Goal: Task Accomplishment & Management: Manage account settings

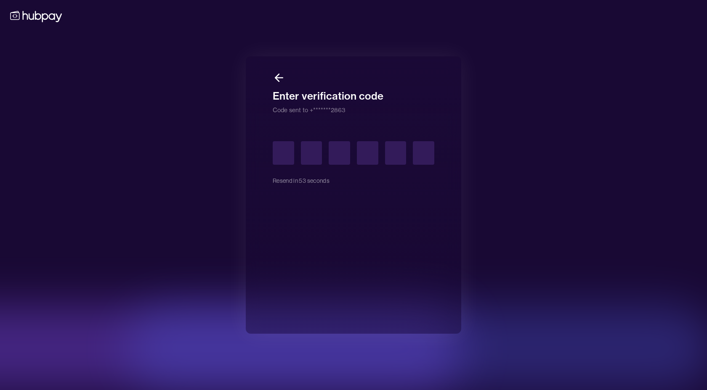
type input "*"
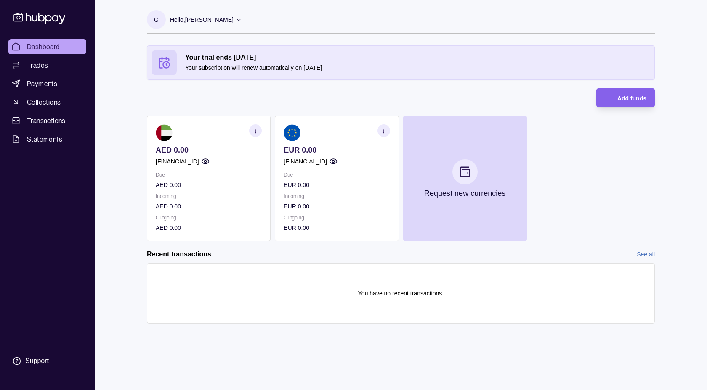
click at [337, 159] on icon "button" at bounding box center [333, 161] width 8 height 8
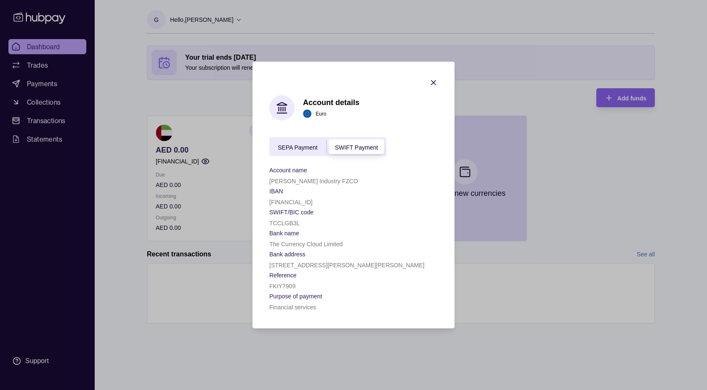
click at [290, 143] on div "SEPA Payment" at bounding box center [297, 147] width 57 height 10
click at [357, 149] on span "SWIFT Payment" at bounding box center [356, 147] width 43 height 7
click at [290, 150] on span "SEPA Payment" at bounding box center [298, 147] width 40 height 7
click at [359, 149] on span "SWIFT Payment" at bounding box center [356, 147] width 43 height 7
click at [288, 154] on div "SEPA Payment SWIFT Payment" at bounding box center [327, 147] width 117 height 19
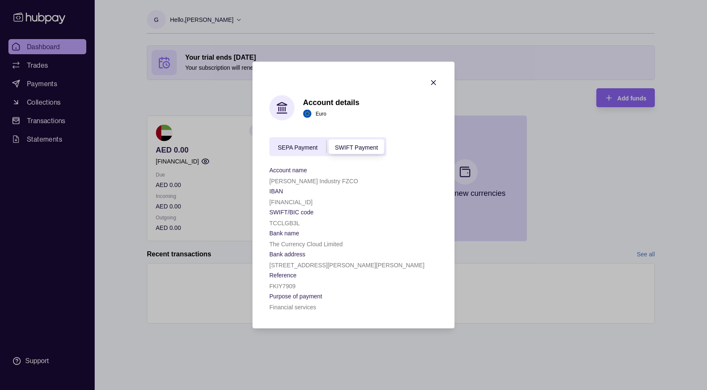
click at [290, 150] on span "SEPA Payment" at bounding box center [298, 147] width 40 height 7
click at [364, 149] on span "SWIFT Payment" at bounding box center [356, 147] width 43 height 7
click at [292, 147] on span "SEPA Payment" at bounding box center [298, 147] width 40 height 7
click at [432, 82] on icon "button" at bounding box center [433, 83] width 8 height 8
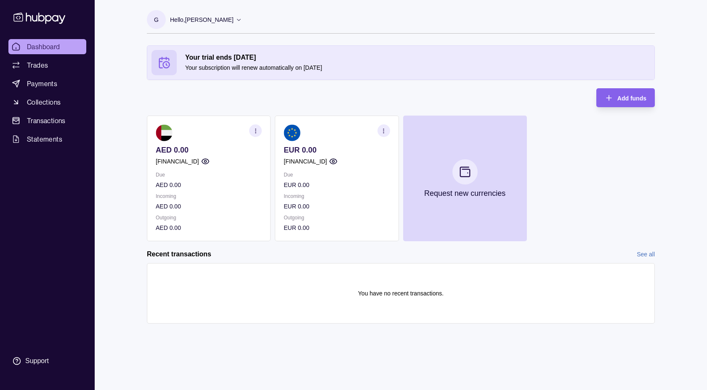
click at [210, 163] on icon "button" at bounding box center [205, 161] width 8 height 8
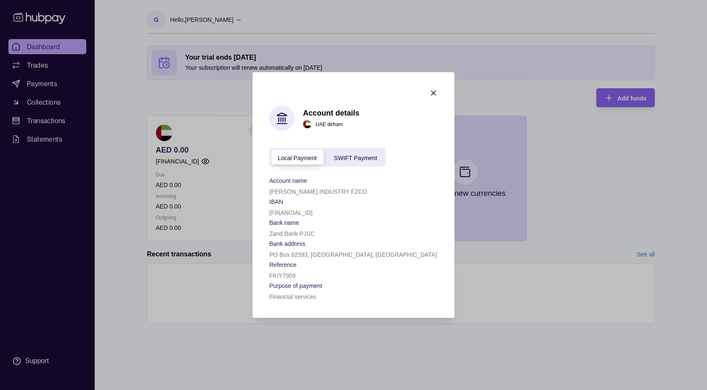
click at [379, 158] on div "SWIFT Payment" at bounding box center [356, 157] width 60 height 10
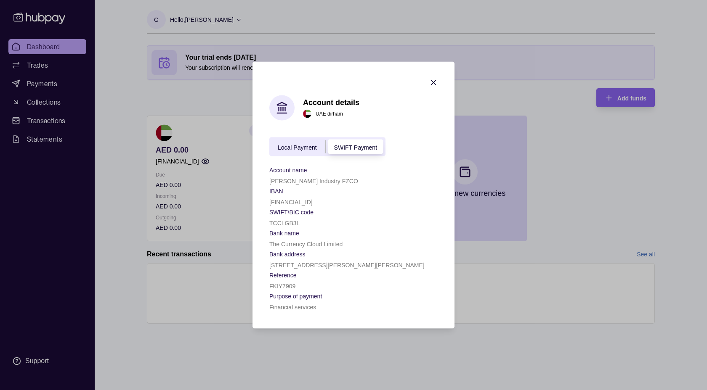
click at [303, 143] on div "Local Payment" at bounding box center [297, 147] width 56 height 10
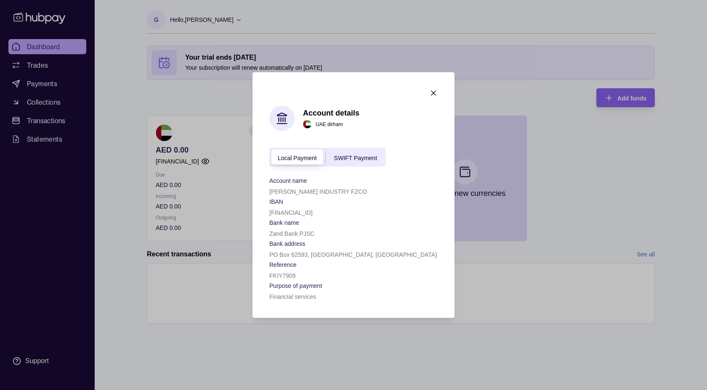
click at [433, 91] on icon "button" at bounding box center [433, 93] width 8 height 8
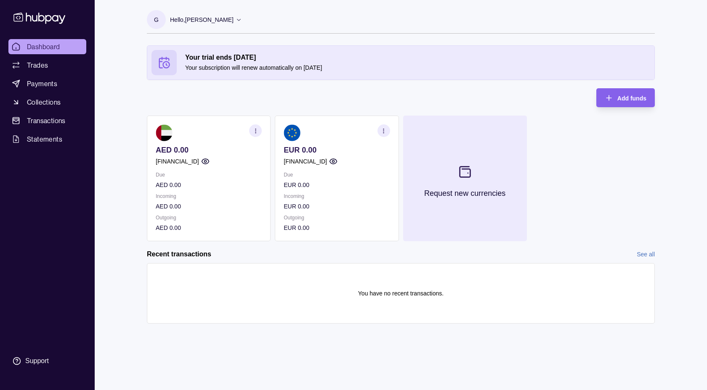
click at [468, 172] on icon at bounding box center [465, 172] width 14 height 14
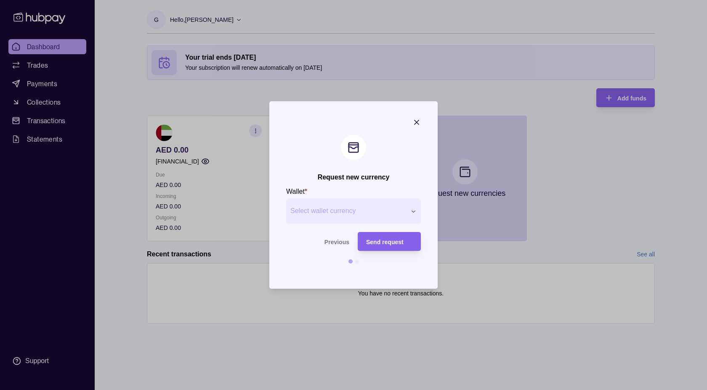
click at [342, 390] on div "Request new currency Wallet * Select wallet currency *** *** *** *** *** *** **…" at bounding box center [353, 390] width 707 height 0
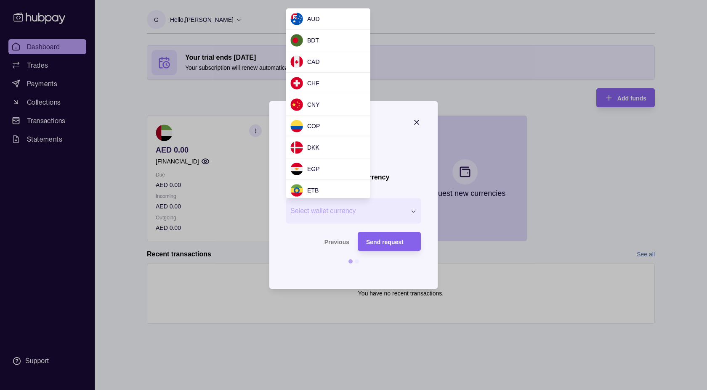
click at [550, 44] on div at bounding box center [353, 195] width 707 height 390
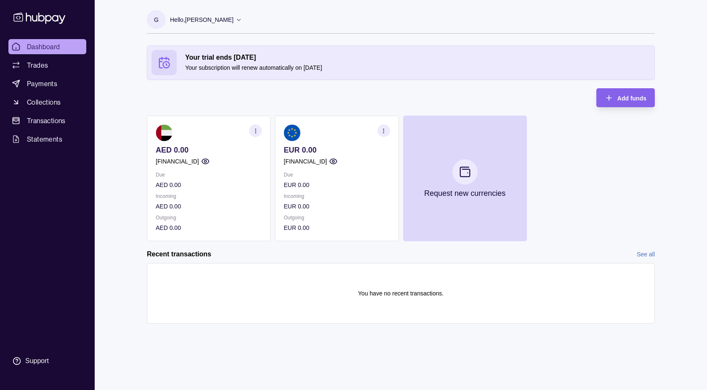
click at [377, 159] on div "[FINANCIAL_ID]" at bounding box center [337, 161] width 106 height 9
click at [337, 163] on icon "button" at bounding box center [333, 161] width 8 height 8
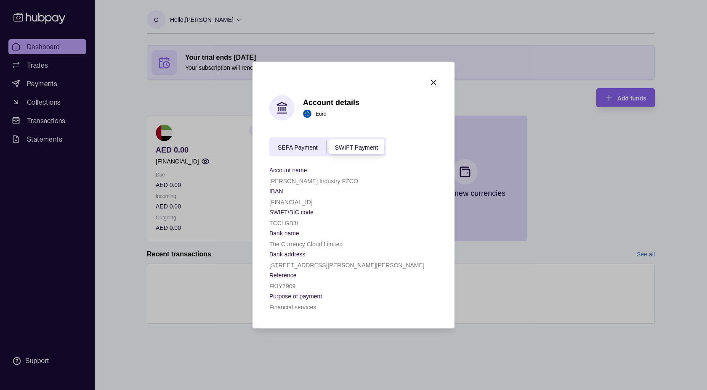
click at [433, 81] on icon "button" at bounding box center [433, 83] width 8 height 8
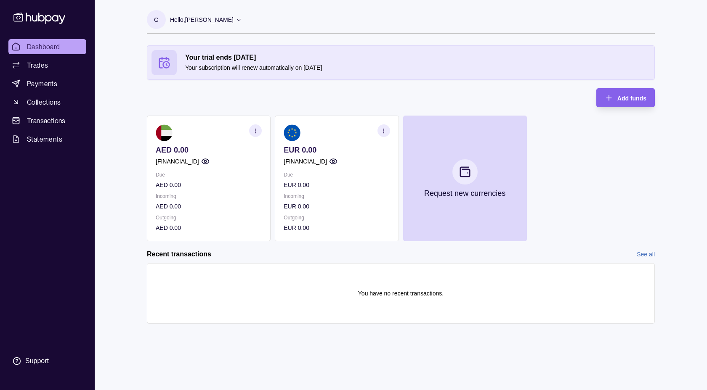
click at [381, 132] on icon "button" at bounding box center [383, 131] width 6 height 6
click at [302, 152] on link "View account details" at bounding box center [324, 151] width 53 height 9
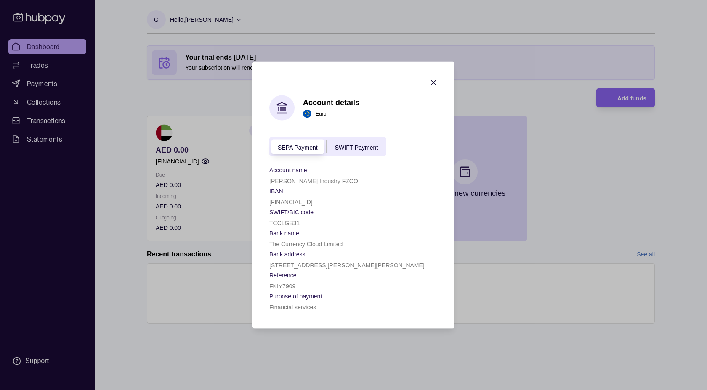
click at [430, 81] on icon "button" at bounding box center [433, 83] width 8 height 8
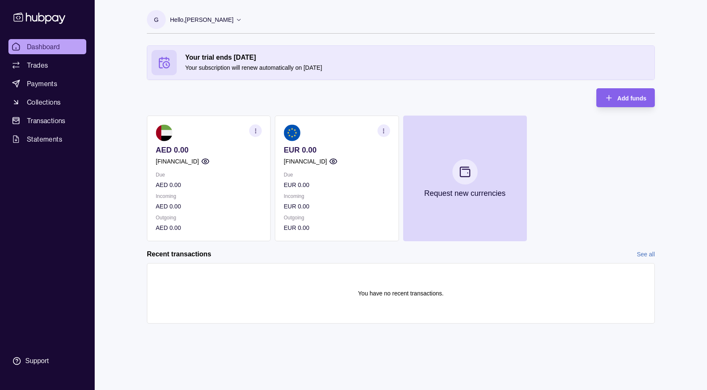
click at [383, 126] on section "button" at bounding box center [383, 131] width 13 height 13
click at [384, 127] on icon "button" at bounding box center [386, 129] width 4 height 4
click at [305, 162] on p "[FINANCIAL_ID]" at bounding box center [305, 161] width 43 height 9
click at [295, 164] on p "[FINANCIAL_ID]" at bounding box center [305, 161] width 43 height 9
click at [337, 161] on icon "button" at bounding box center [333, 161] width 7 height 5
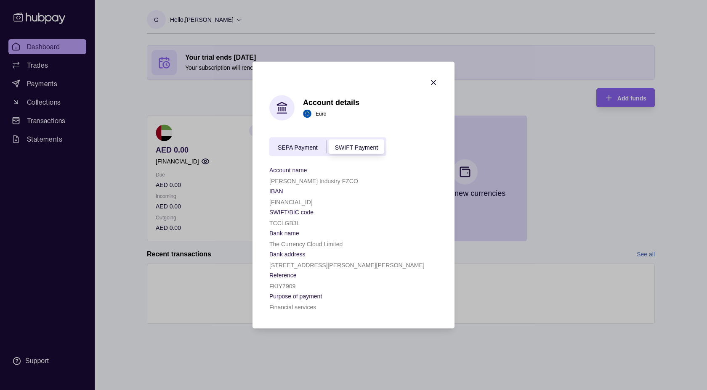
click at [304, 144] on span "SEPA Payment" at bounding box center [298, 147] width 40 height 7
click at [339, 145] on span "SWIFT Payment" at bounding box center [356, 147] width 43 height 7
click at [302, 148] on span "SEPA Payment" at bounding box center [298, 147] width 40 height 7
click at [306, 149] on span "SEPA Payment" at bounding box center [298, 147] width 40 height 7
click at [359, 142] on div "SWIFT Payment" at bounding box center [357, 147] width 60 height 10
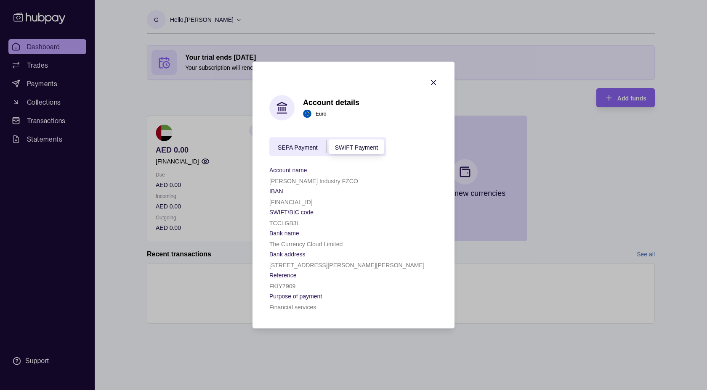
click at [305, 148] on span "SEPA Payment" at bounding box center [298, 147] width 40 height 7
click at [356, 143] on div "SWIFT Payment" at bounding box center [357, 147] width 60 height 10
click at [303, 140] on div "SEPA Payment SWIFT Payment" at bounding box center [327, 147] width 117 height 19
click at [433, 83] on icon "button" at bounding box center [433, 83] width 4 height 4
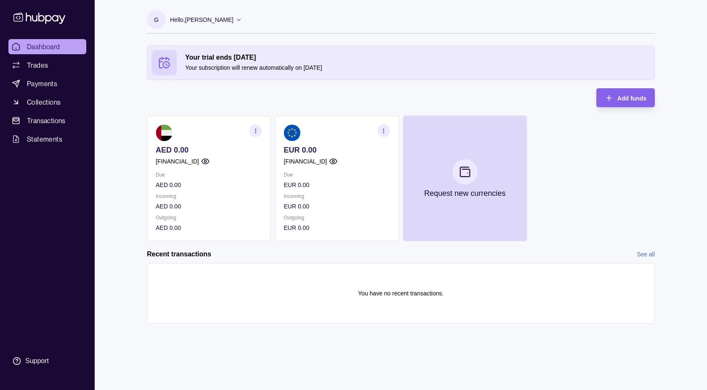
click at [337, 163] on icon "button" at bounding box center [333, 161] width 8 height 8
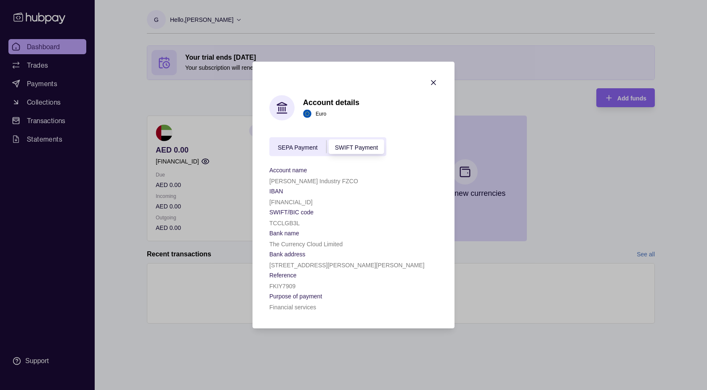
click at [310, 144] on span "SEPA Payment" at bounding box center [298, 147] width 40 height 7
click at [358, 149] on span "SWIFT Payment" at bounding box center [356, 147] width 43 height 7
click at [298, 149] on span "SEPA Payment" at bounding box center [298, 147] width 40 height 7
click at [364, 149] on span "SWIFT Payment" at bounding box center [356, 147] width 43 height 7
click at [433, 82] on icon "button" at bounding box center [433, 83] width 4 height 4
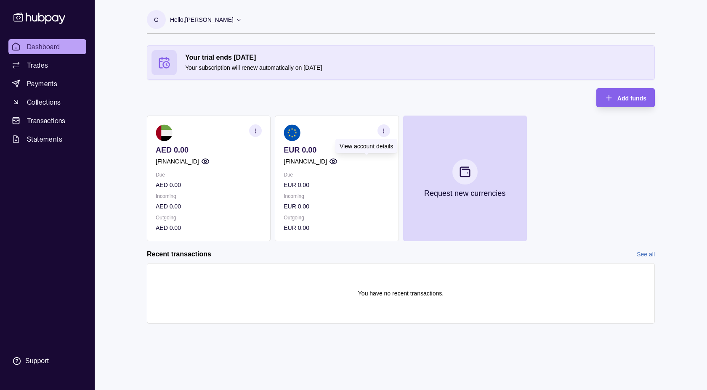
click at [337, 159] on icon "button" at bounding box center [333, 161] width 7 height 5
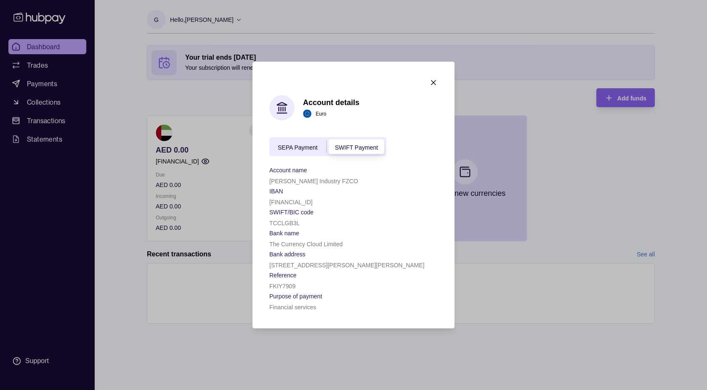
click at [297, 143] on div "SEPA Payment" at bounding box center [297, 147] width 57 height 10
click at [376, 149] on span "SWIFT Payment" at bounding box center [356, 147] width 43 height 7
click at [313, 146] on span "SEPA Payment" at bounding box center [298, 147] width 40 height 7
click at [435, 83] on icon "button" at bounding box center [433, 83] width 8 height 8
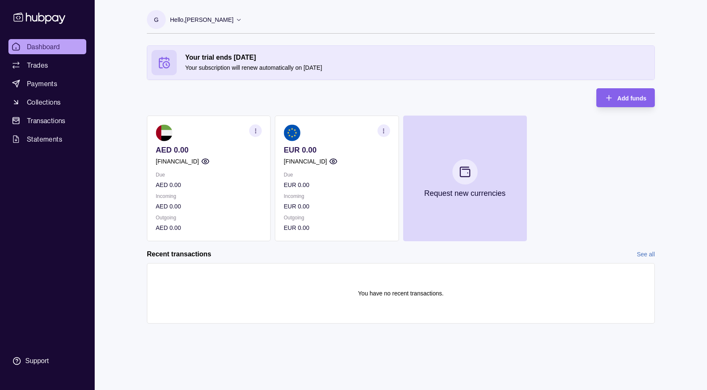
click at [337, 162] on icon "button" at bounding box center [333, 161] width 7 height 5
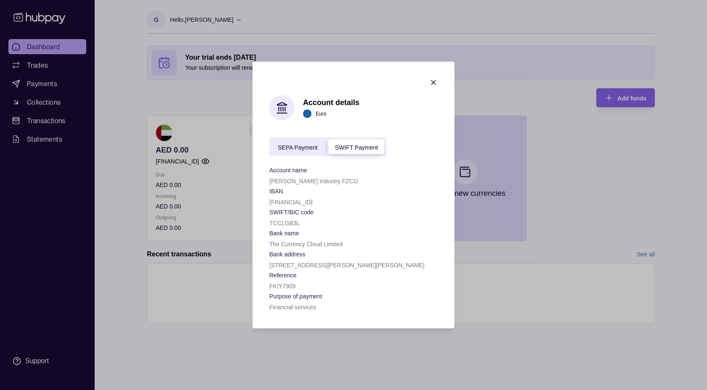
click at [434, 81] on icon "button" at bounding box center [433, 83] width 4 height 4
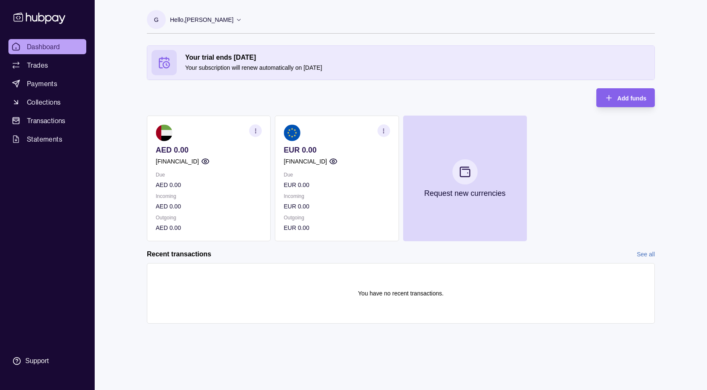
click at [385, 133] on icon "button" at bounding box center [383, 131] width 6 height 6
click at [417, 104] on div "Your trial ends [DATE] Your subscription will renew automatically on [DATE] Add…" at bounding box center [401, 143] width 508 height 196
click at [383, 131] on icon "button" at bounding box center [383, 131] width 6 height 6
click at [294, 291] on section "You have no recent transactions." at bounding box center [401, 293] width 490 height 43
click at [337, 159] on icon "button" at bounding box center [333, 161] width 7 height 5
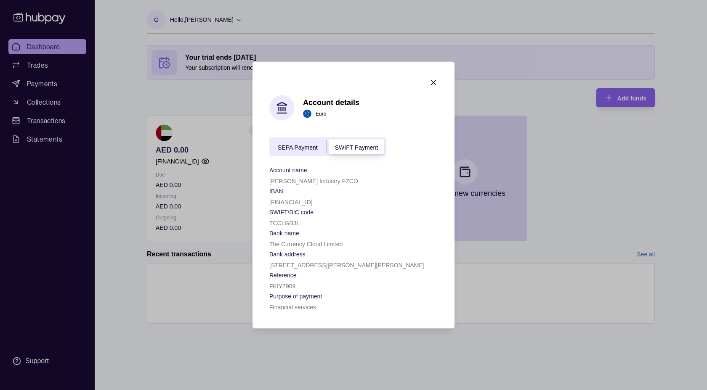
click at [434, 82] on icon "button" at bounding box center [433, 83] width 8 height 8
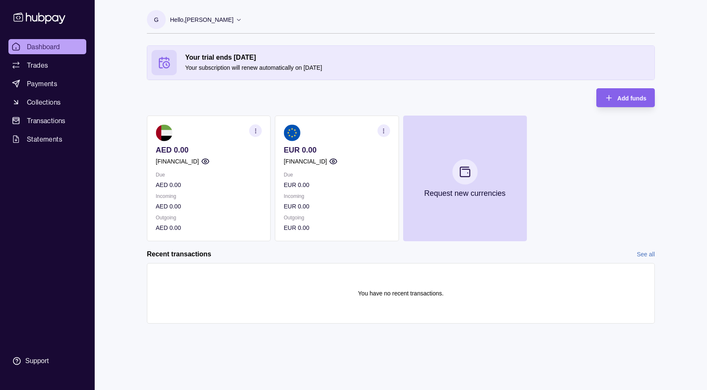
click at [210, 162] on icon "button" at bounding box center [205, 161] width 8 height 8
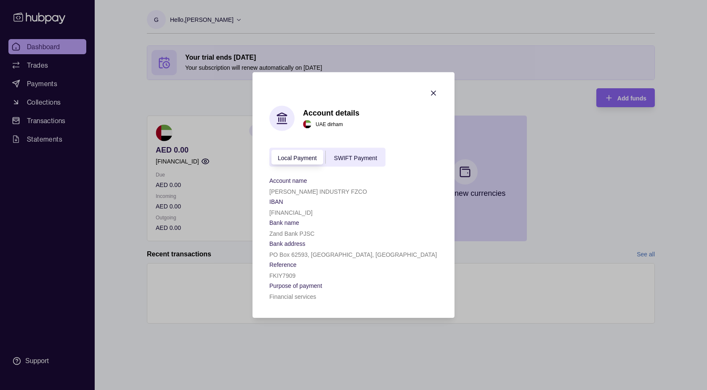
click at [435, 98] on div at bounding box center [433, 94] width 8 height 11
click at [436, 93] on icon "button" at bounding box center [433, 93] width 8 height 8
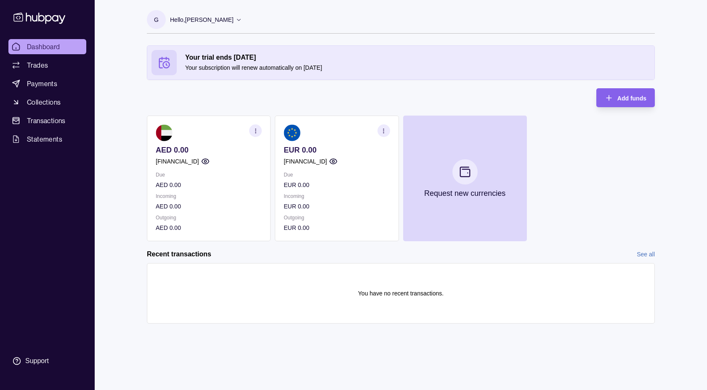
click at [371, 195] on p "Incoming" at bounding box center [337, 196] width 106 height 9
click at [364, 198] on p "Incoming" at bounding box center [337, 196] width 106 height 9
click at [136, 137] on section "Your trial ends [DATE] Your subscription will renew automatically on [DATE] Add…" at bounding box center [401, 192] width 542 height 295
click at [368, 172] on section "EUR 0.00 [FINANCIAL_ID] Due EUR 0.00 Incoming EUR 0.00 Outgoing EUR 0.00" at bounding box center [337, 179] width 124 height 126
click at [366, 156] on div "EUR 0.00 [FINANCIAL_ID]" at bounding box center [337, 156] width 106 height 21
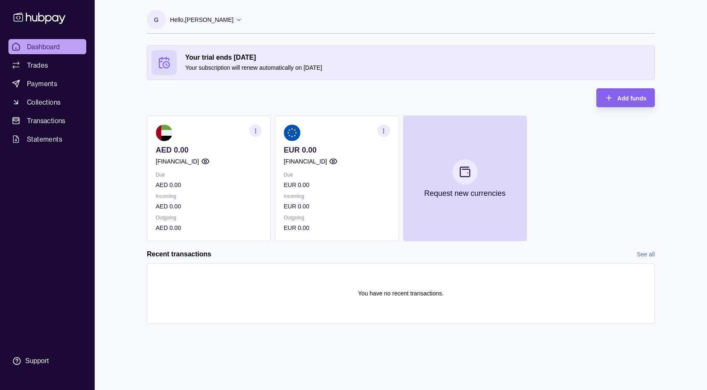
click at [372, 170] on p "Due" at bounding box center [337, 174] width 106 height 9
click at [337, 162] on icon "button" at bounding box center [333, 161] width 7 height 5
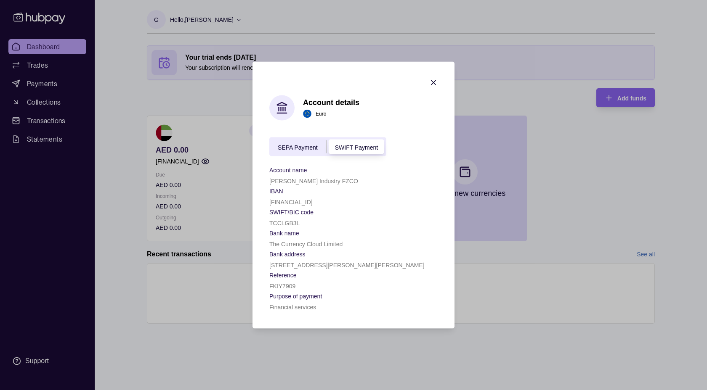
drag, startPoint x: 269, startPoint y: 205, endPoint x: 345, endPoint y: 200, distance: 75.9
click at [345, 200] on div "[FINANCIAL_ID]" at bounding box center [353, 202] width 168 height 10
click at [296, 145] on span "SEPA Payment" at bounding box center [298, 147] width 40 height 7
click at [436, 81] on icon "button" at bounding box center [433, 83] width 8 height 8
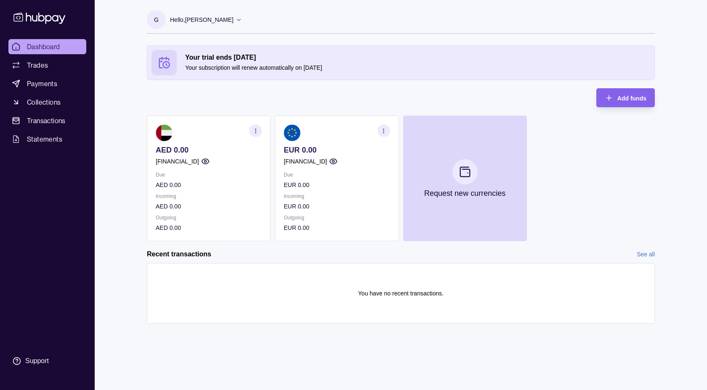
click at [337, 162] on icon "button" at bounding box center [333, 161] width 8 height 8
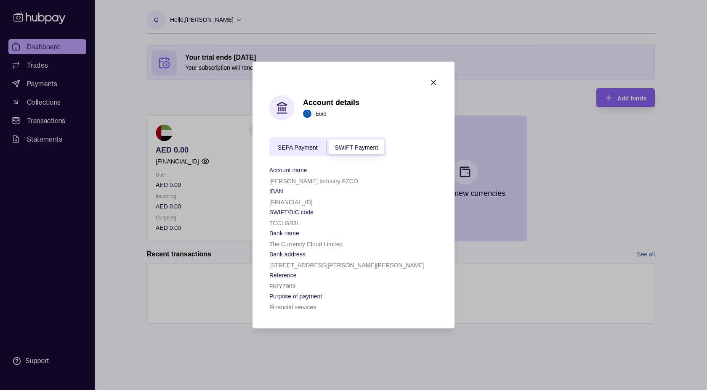
click at [290, 146] on span "SEPA Payment" at bounding box center [298, 147] width 40 height 7
click at [340, 147] on span "SWIFT Payment" at bounding box center [356, 147] width 43 height 7
click at [292, 147] on span "SEPA Payment" at bounding box center [298, 147] width 40 height 7
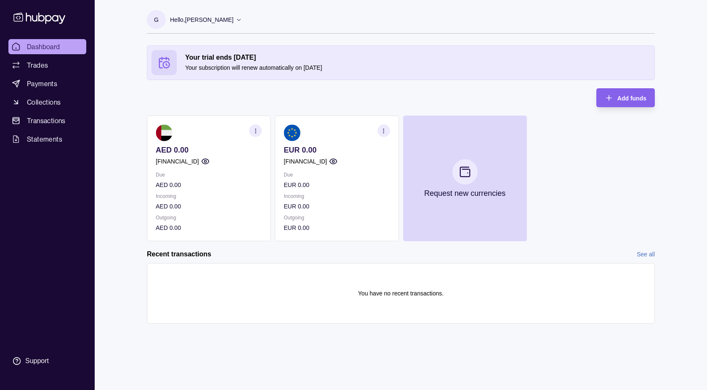
click at [240, 166] on div "[FINANCIAL_ID]" at bounding box center [209, 161] width 106 height 9
click at [206, 162] on circle "button" at bounding box center [205, 162] width 2 height 2
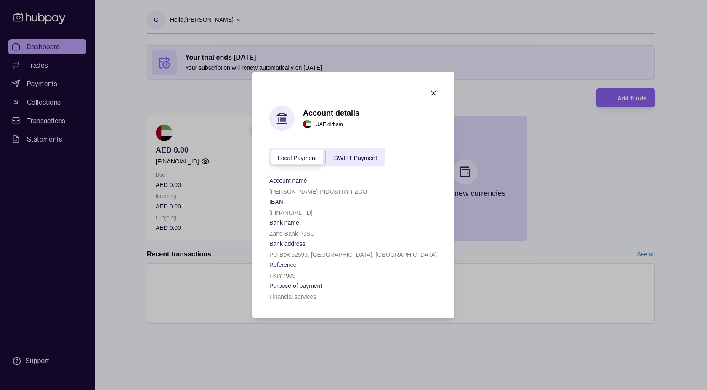
click at [359, 155] on span "SWIFT Payment" at bounding box center [355, 157] width 43 height 7
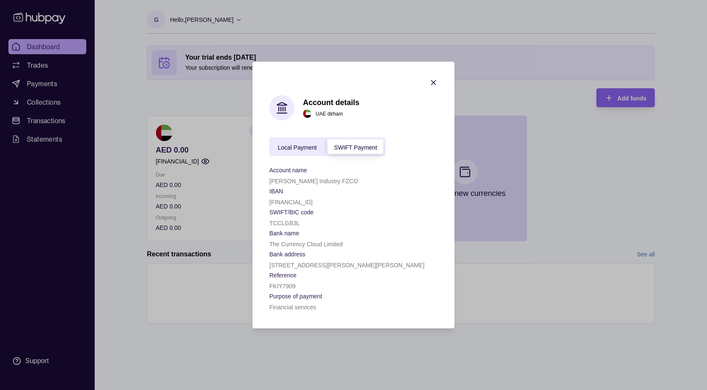
click at [288, 143] on div "Local Payment" at bounding box center [297, 147] width 56 height 10
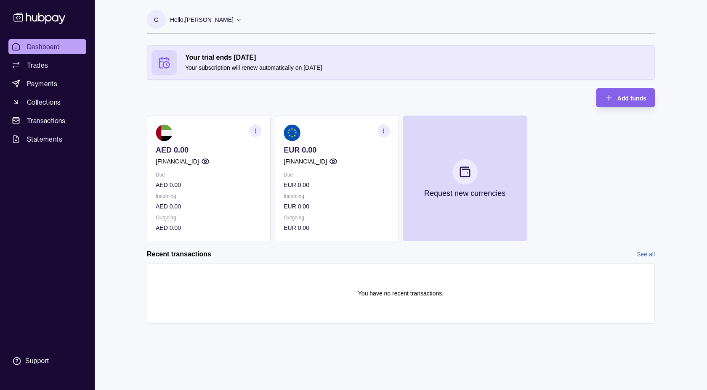
click at [190, 162] on section "AED 0.00 [FINANCIAL_ID] Due AED 0.00 Incoming AED 0.00 Outgoing AED 0.00" at bounding box center [209, 179] width 124 height 126
click at [223, 156] on div "AED 0.00 [FINANCIAL_ID]" at bounding box center [209, 156] width 106 height 21
click at [210, 162] on icon "button" at bounding box center [205, 161] width 8 height 8
click at [199, 162] on p "[FINANCIAL_ID]" at bounding box center [177, 161] width 43 height 9
click at [362, 156] on div "EUR 0.00 [FINANCIAL_ID]" at bounding box center [337, 156] width 106 height 21
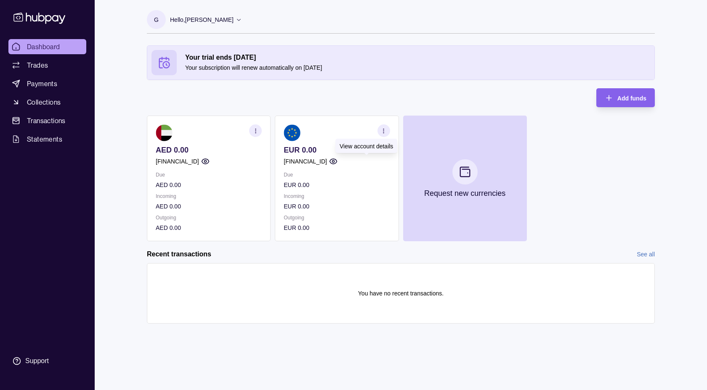
click at [337, 162] on icon "button" at bounding box center [333, 161] width 7 height 5
